Goal: Task Accomplishment & Management: Manage account settings

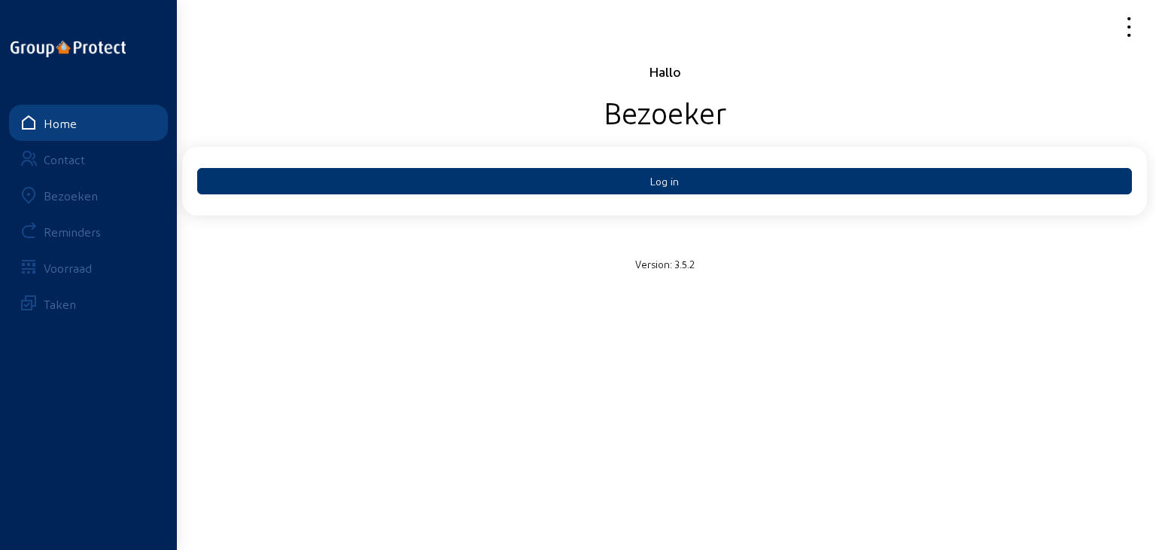
click at [89, 190] on div "Bezoeken" at bounding box center [71, 195] width 54 height 14
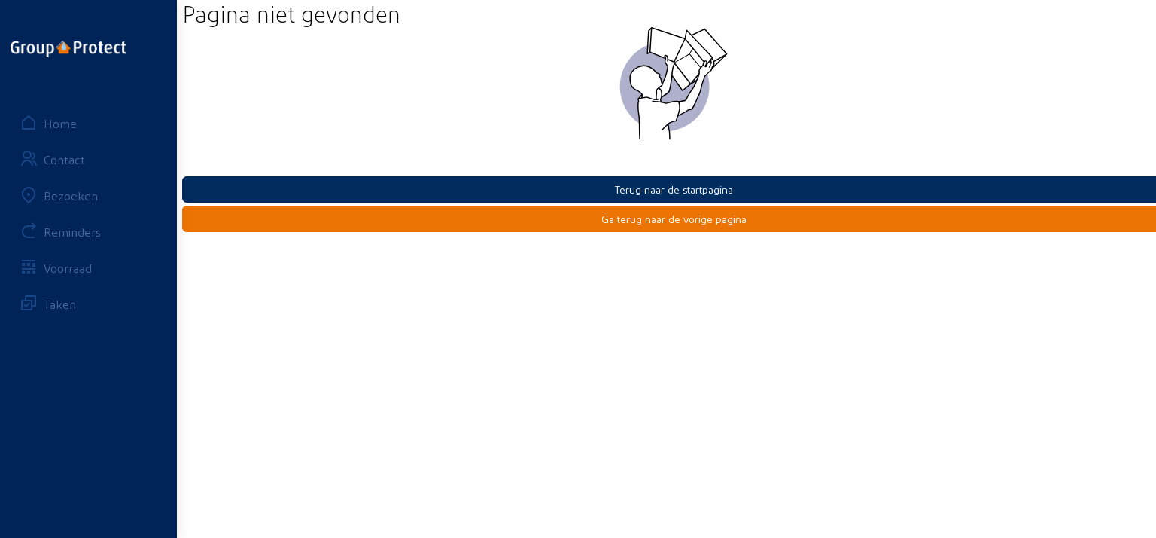
click at [629, 181] on button "Terug naar de startpagina" at bounding box center [673, 189] width 983 height 26
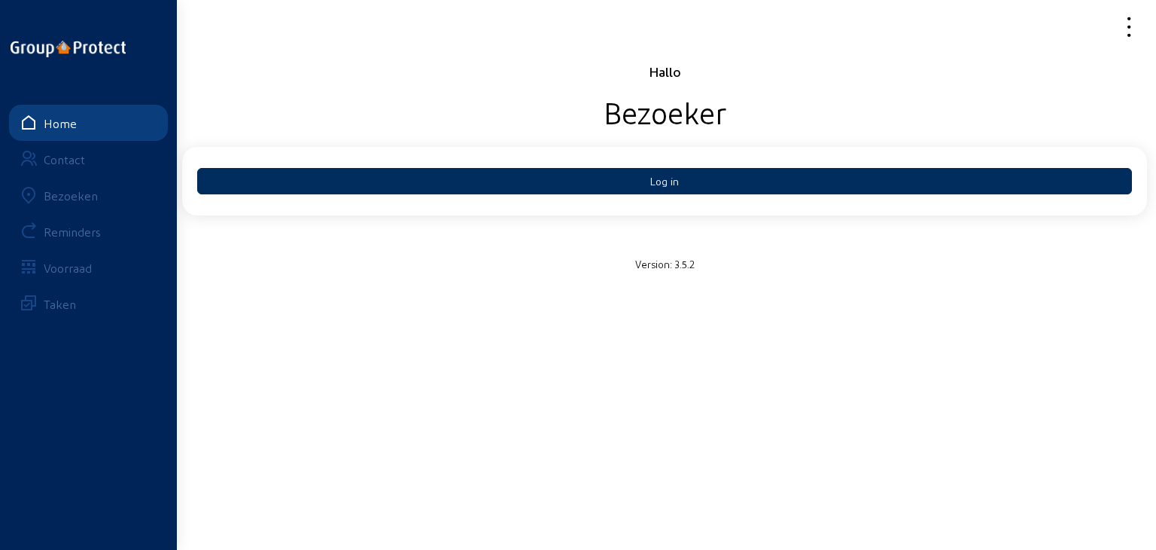
click at [613, 184] on button "Log in" at bounding box center [664, 181] width 935 height 26
